Goal: Task Accomplishment & Management: Manage account settings

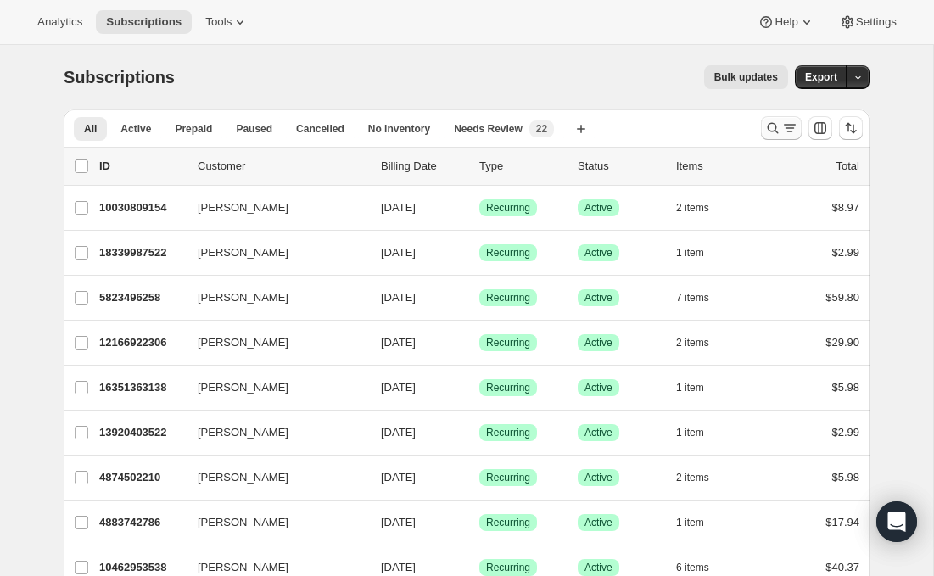
click at [775, 123] on icon "Search and filter results" at bounding box center [772, 128] width 17 height 17
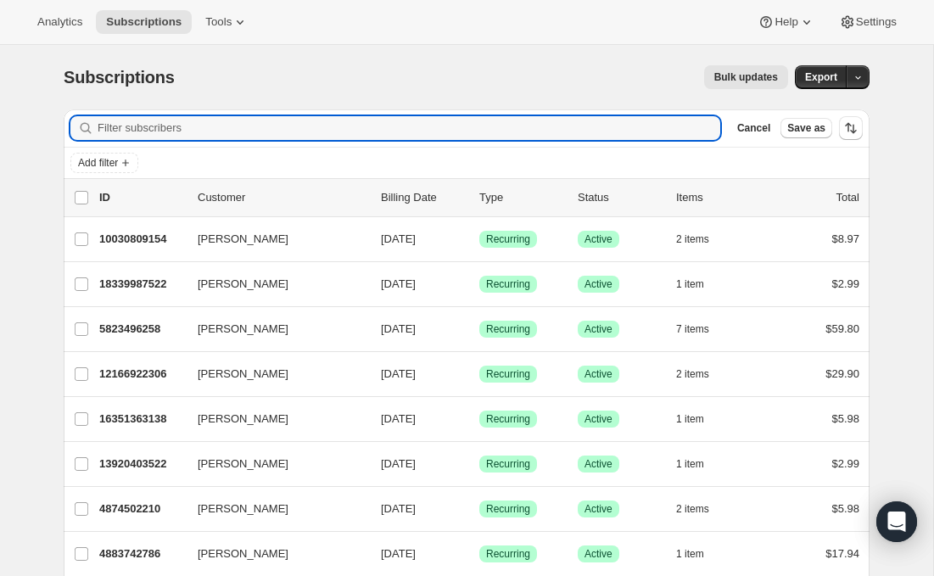
paste input "Blend4Jet"
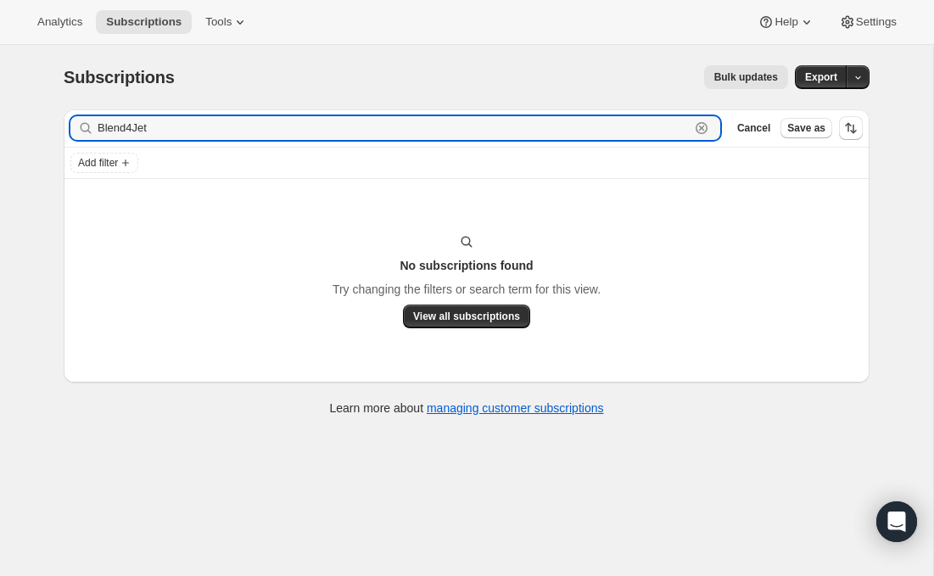
type input "Blend4Jet"
click at [701, 129] on icon "button" at bounding box center [701, 128] width 17 height 17
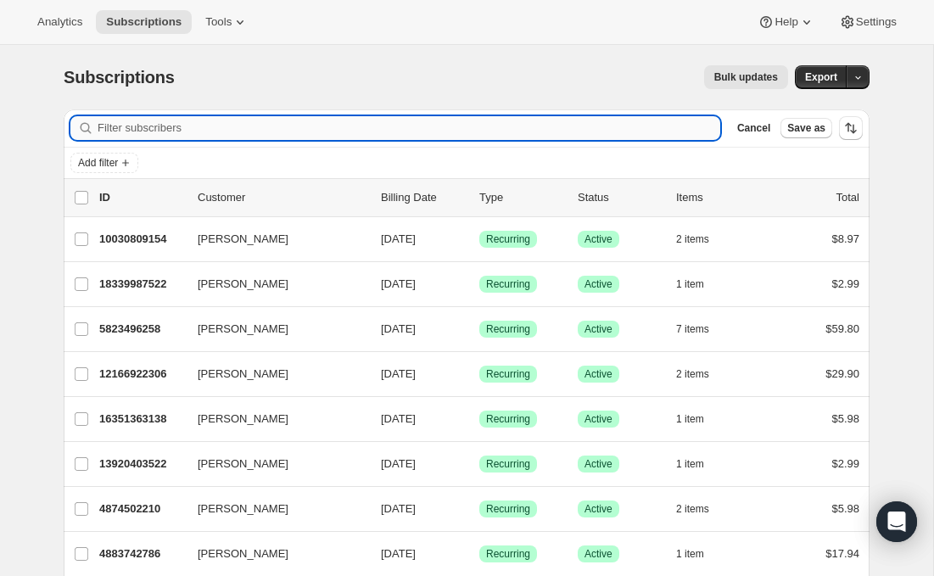
click at [593, 124] on input "Filter subscribers" at bounding box center [409, 128] width 623 height 24
paste input "[PERSON_NAME]"
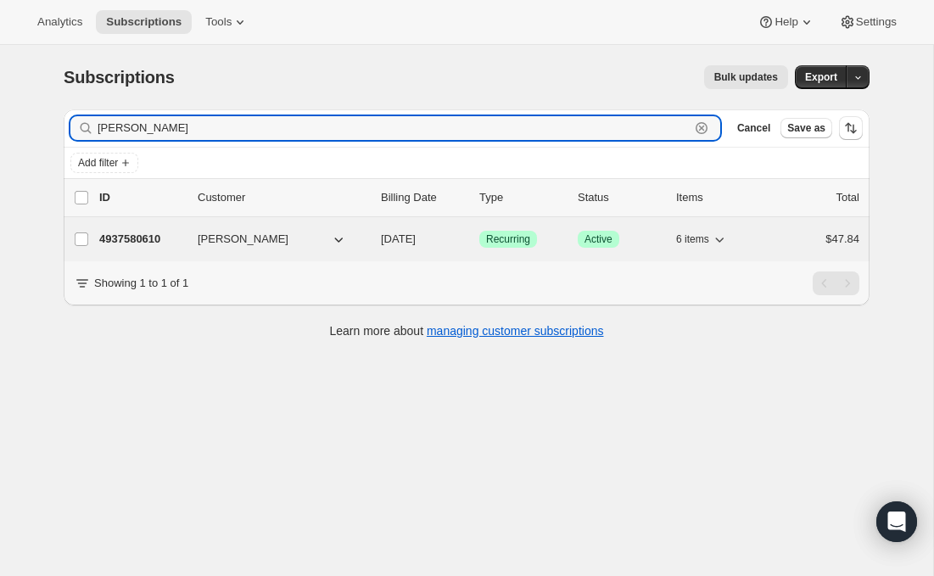
type input "[PERSON_NAME]"
click at [151, 240] on p "4937580610" at bounding box center [141, 239] width 85 height 17
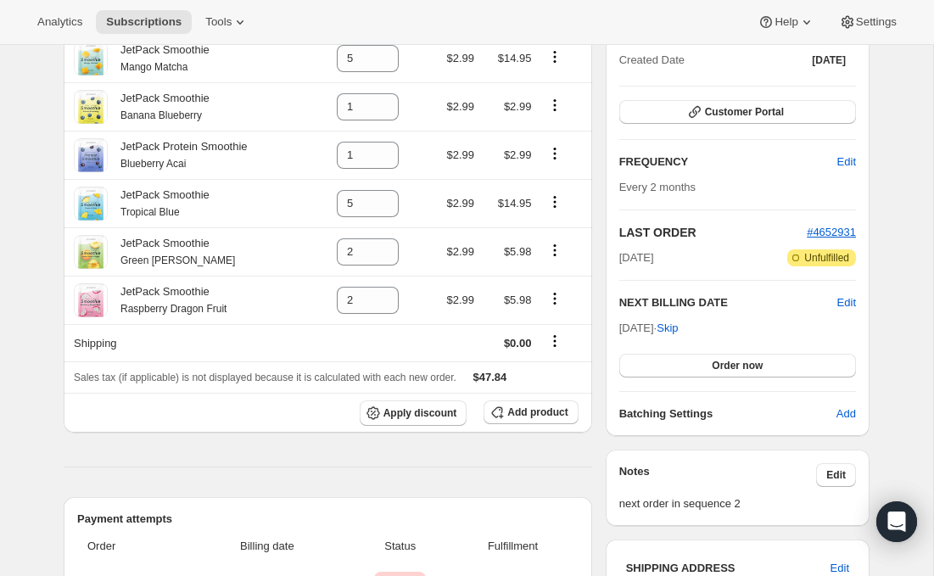
scroll to position [192, 0]
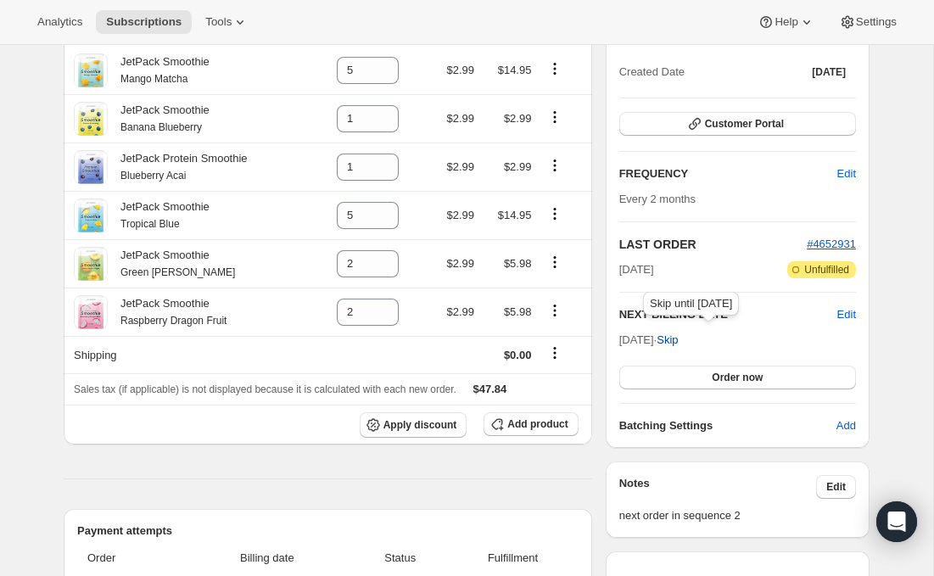
click at [678, 340] on span "Skip" at bounding box center [667, 340] width 21 height 17
